Goal: Task Accomplishment & Management: Complete application form

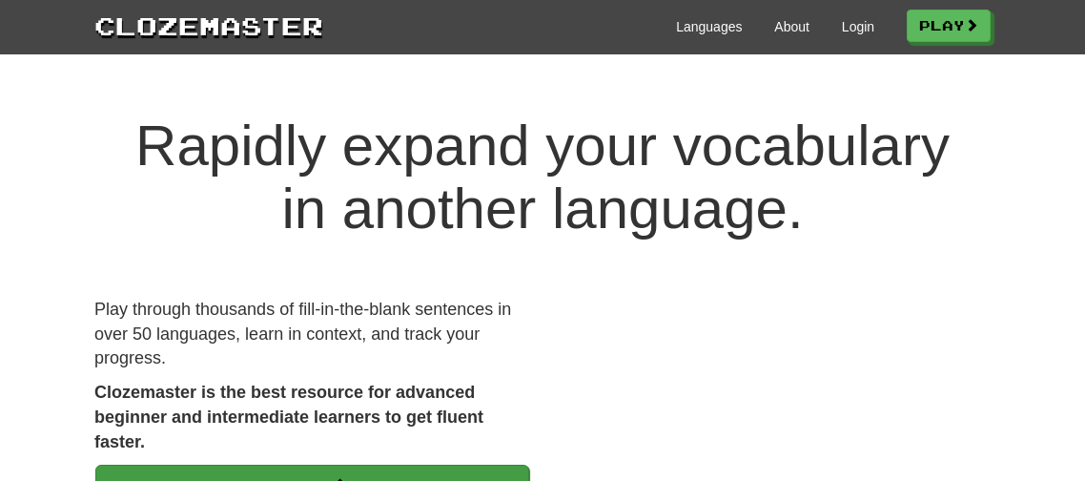
scroll to position [190, 0]
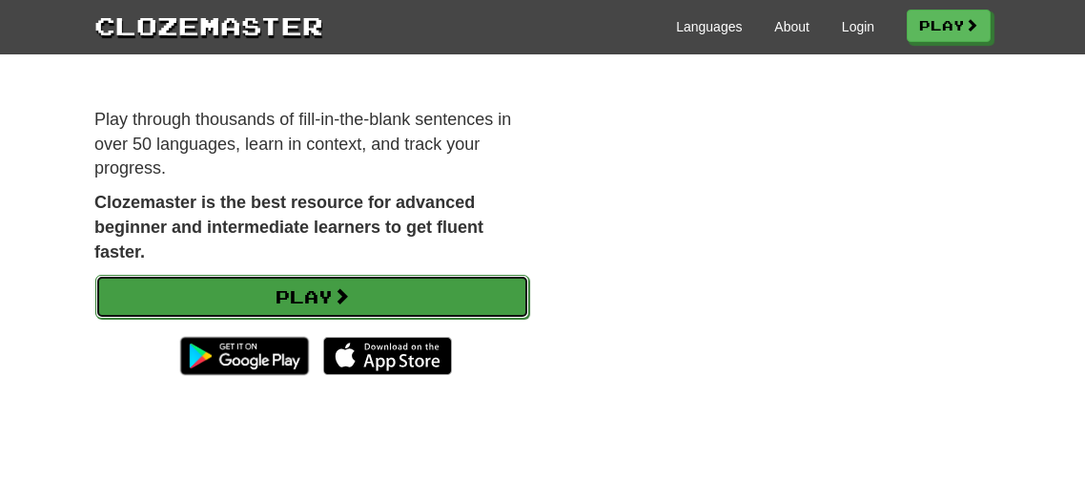
click at [430, 286] on link "Play" at bounding box center [312, 297] width 434 height 44
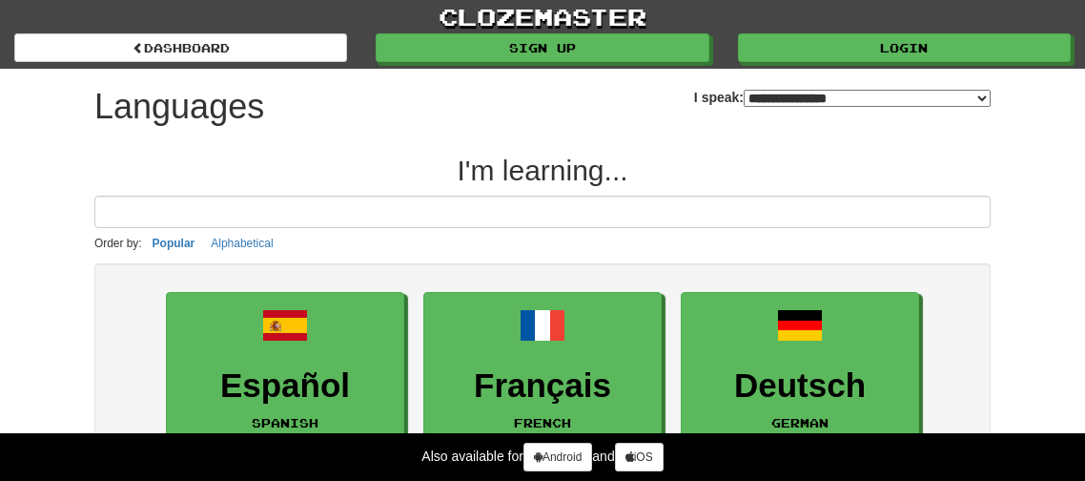
select select "*******"
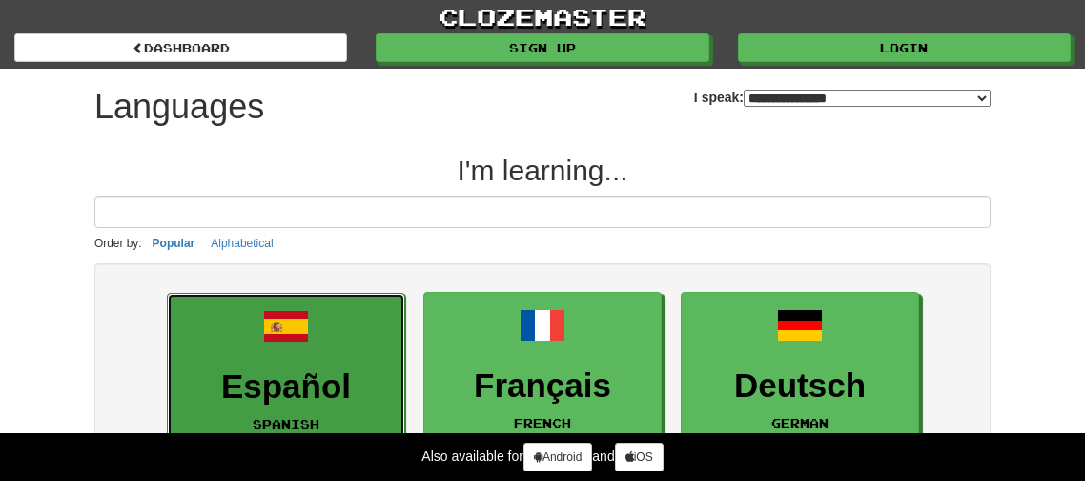
click at [353, 340] on link "Español Spanish" at bounding box center [286, 369] width 238 height 152
